Goal: Task Accomplishment & Management: Manage account settings

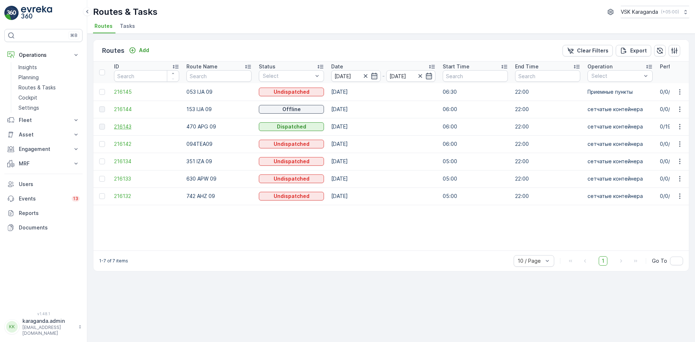
click at [128, 127] on span "216143" at bounding box center [146, 126] width 65 height 7
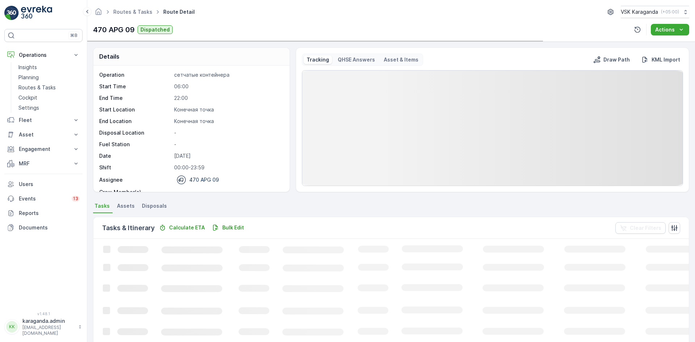
click at [149, 210] on li "Disposals" at bounding box center [154, 207] width 29 height 12
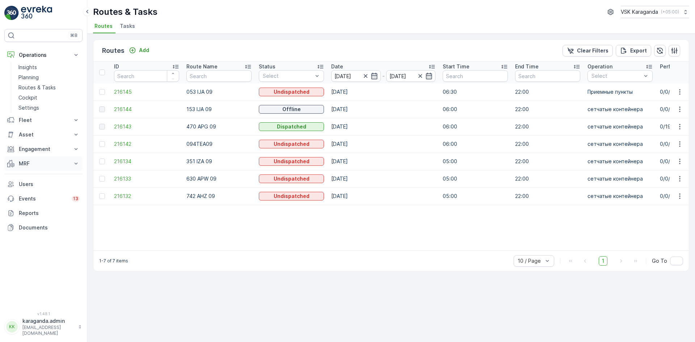
click at [26, 160] on p "MRF" at bounding box center [43, 163] width 49 height 7
click at [29, 175] on p "Входящий & Исходящий" at bounding box center [48, 175] width 61 height 7
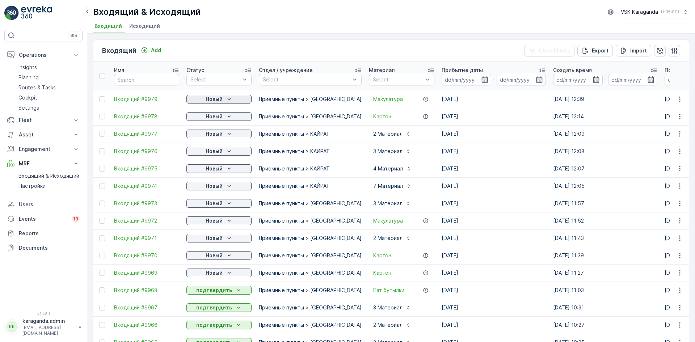
click at [225, 100] on icon "Новый" at bounding box center [228, 98] width 7 height 7
click at [218, 120] on span "подтвердить" at bounding box center [207, 119] width 33 height 7
click at [218, 118] on p "Новый" at bounding box center [213, 116] width 17 height 7
click at [215, 139] on span "подтвердить" at bounding box center [207, 137] width 33 height 7
click at [223, 135] on div "Новый" at bounding box center [218, 133] width 59 height 7
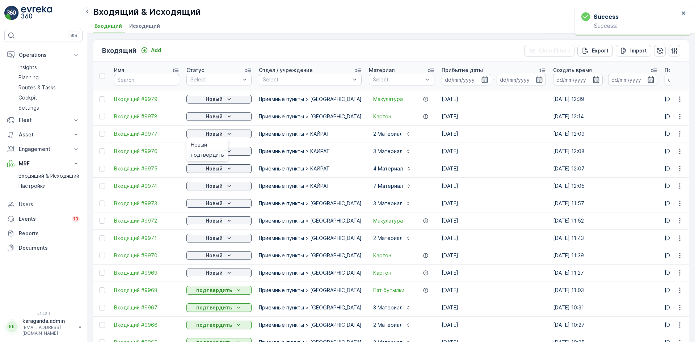
click at [217, 152] on span "подтвердить" at bounding box center [207, 154] width 33 height 7
click at [216, 167] on div "подтвердить" at bounding box center [207, 172] width 39 height 10
click at [220, 170] on p "Новый" at bounding box center [213, 168] width 17 height 7
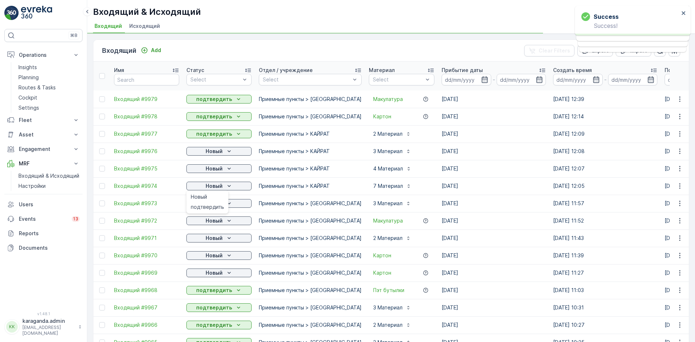
click at [216, 187] on p "Новый" at bounding box center [213, 185] width 17 height 7
click at [214, 186] on p "Новый" at bounding box center [213, 185] width 17 height 7
click at [215, 204] on p "Новый" at bounding box center [213, 203] width 17 height 7
click at [208, 223] on span "подтвердить" at bounding box center [207, 224] width 33 height 7
click at [215, 220] on p "Новый" at bounding box center [213, 220] width 17 height 7
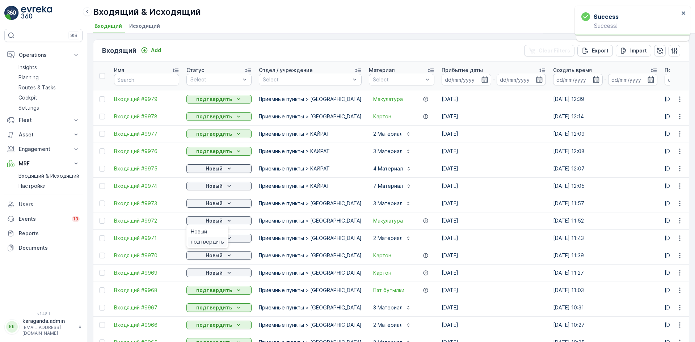
click at [207, 239] on span "подтвердить" at bounding box center [207, 241] width 33 height 7
click at [205, 240] on p "Новый" at bounding box center [213, 237] width 17 height 7
click at [207, 256] on span "подтвердить" at bounding box center [207, 258] width 33 height 7
click at [207, 274] on span "подтвердить" at bounding box center [207, 276] width 33 height 7
click at [212, 273] on p "Новый" at bounding box center [213, 272] width 17 height 7
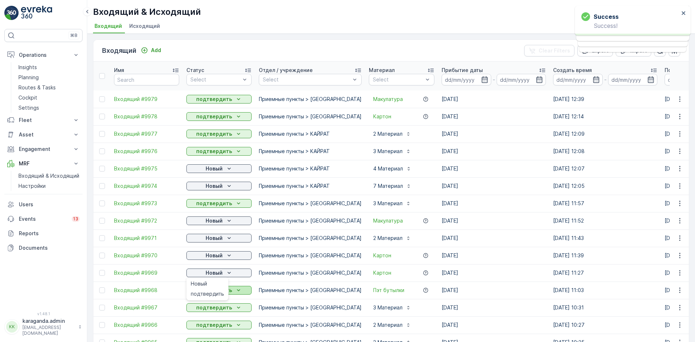
click at [213, 293] on span "подтвердить" at bounding box center [207, 293] width 33 height 7
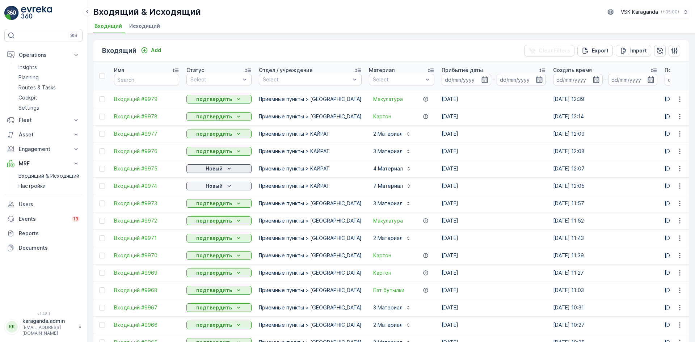
click at [221, 169] on p "Новый" at bounding box center [213, 168] width 17 height 7
click at [216, 190] on span "подтвердить" at bounding box center [207, 189] width 33 height 7
click at [227, 184] on icon "Новый" at bounding box center [228, 185] width 7 height 7
click at [217, 203] on div "подтвердить" at bounding box center [207, 207] width 39 height 10
click at [214, 182] on button "Новый" at bounding box center [218, 186] width 65 height 9
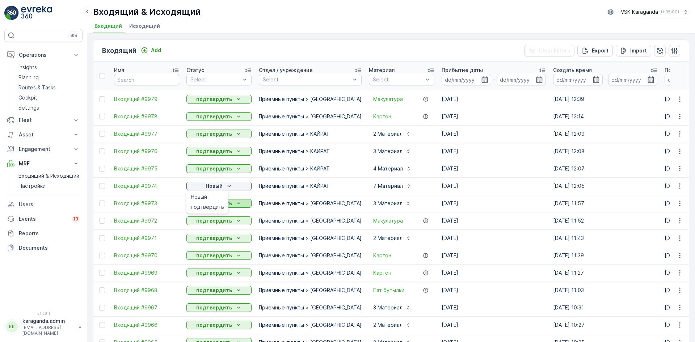
drag, startPoint x: 213, startPoint y: 203, endPoint x: 214, endPoint y: 207, distance: 4.4
click at [213, 203] on div "подтвердить" at bounding box center [207, 207] width 39 height 10
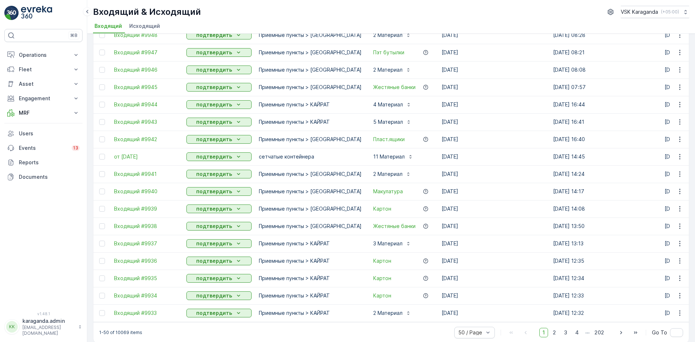
scroll to position [648, 0]
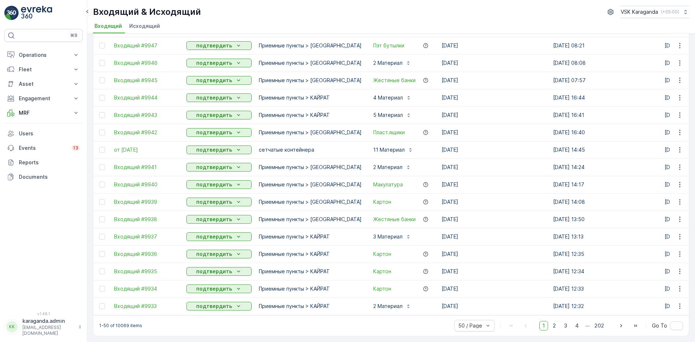
drag, startPoint x: 555, startPoint y: 328, endPoint x: 532, endPoint y: 325, distance: 22.3
click at [555, 328] on span "2" at bounding box center [554, 325] width 10 height 9
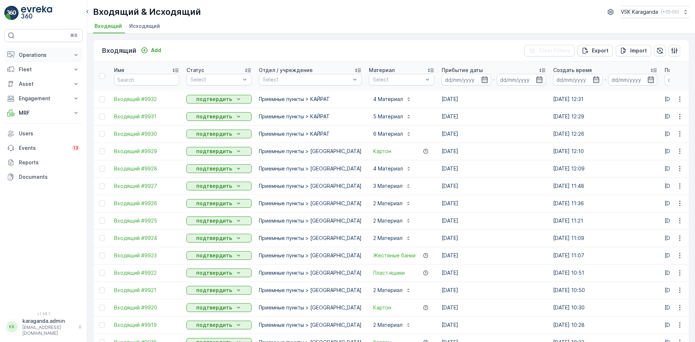
click at [33, 52] on p "Operations" at bounding box center [43, 54] width 49 height 7
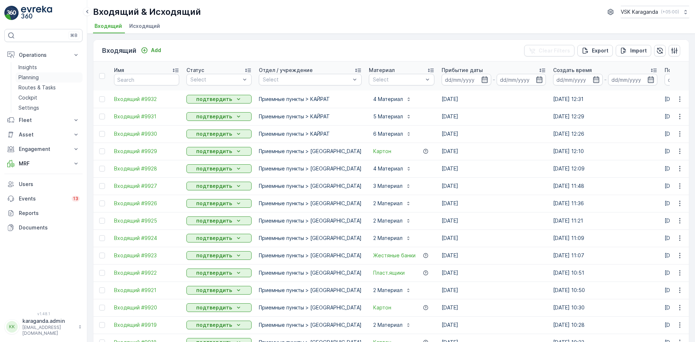
click at [34, 75] on p "Planning" at bounding box center [28, 77] width 20 height 7
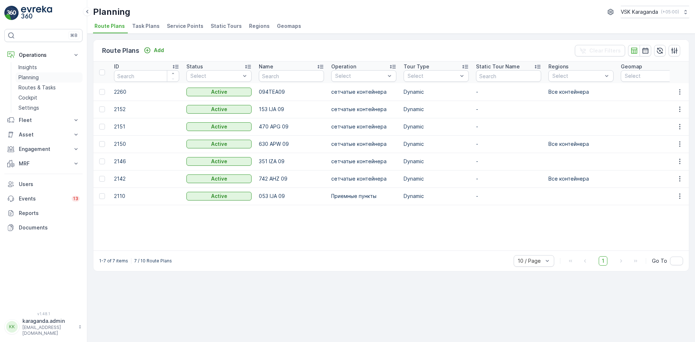
click at [24, 77] on p "Planning" at bounding box center [28, 77] width 20 height 7
click at [26, 92] on link "Routes & Tasks" at bounding box center [49, 87] width 67 height 10
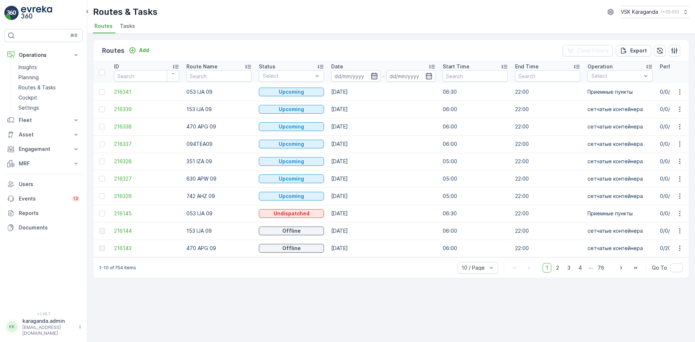
click at [371, 77] on icon "button" at bounding box center [374, 76] width 6 height 7
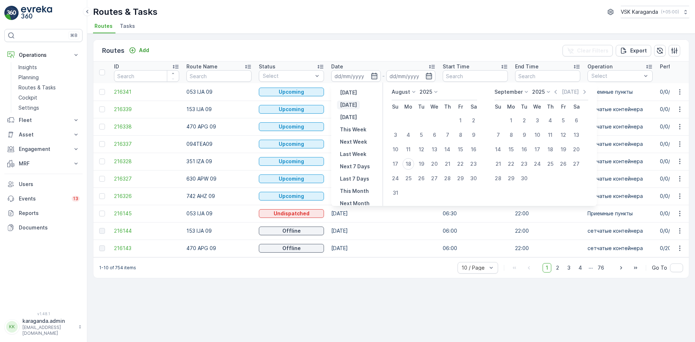
click at [354, 105] on p "Today" at bounding box center [348, 104] width 17 height 7
type input "[DATE]"
